Goal: Find specific page/section: Find specific page/section

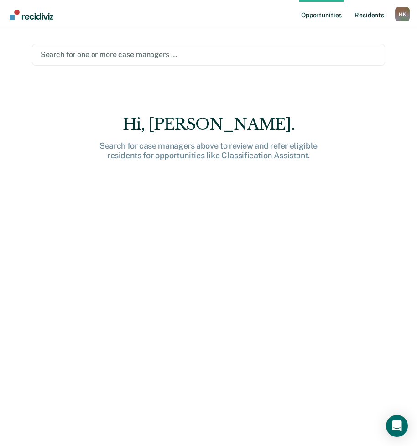
click at [365, 12] on link "Resident s" at bounding box center [369, 14] width 33 height 29
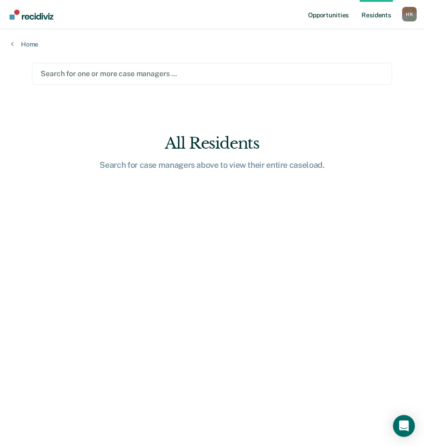
click at [324, 16] on link "Opportunities" at bounding box center [328, 14] width 44 height 29
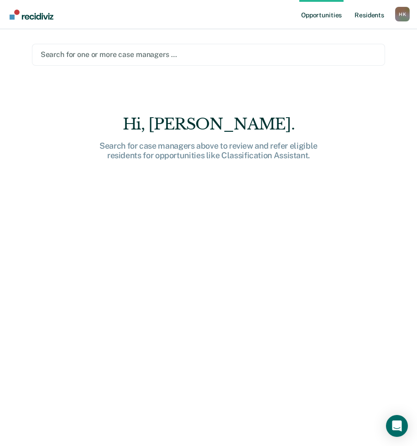
click at [371, 19] on link "Resident s" at bounding box center [369, 14] width 33 height 29
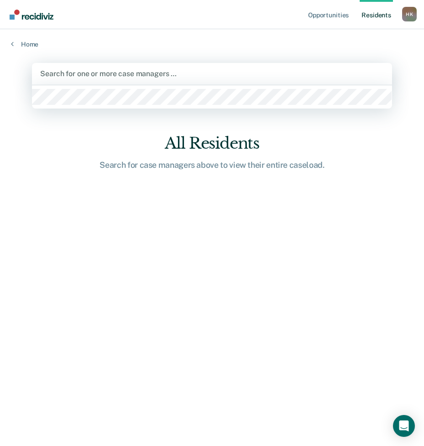
click at [260, 65] on div "Search for one or more case managers …" at bounding box center [211, 74] width 359 height 22
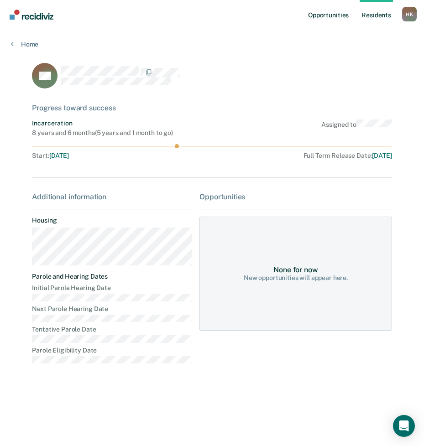
click at [331, 18] on link "Opportunities" at bounding box center [328, 14] width 44 height 29
